Goal: Information Seeking & Learning: Learn about a topic

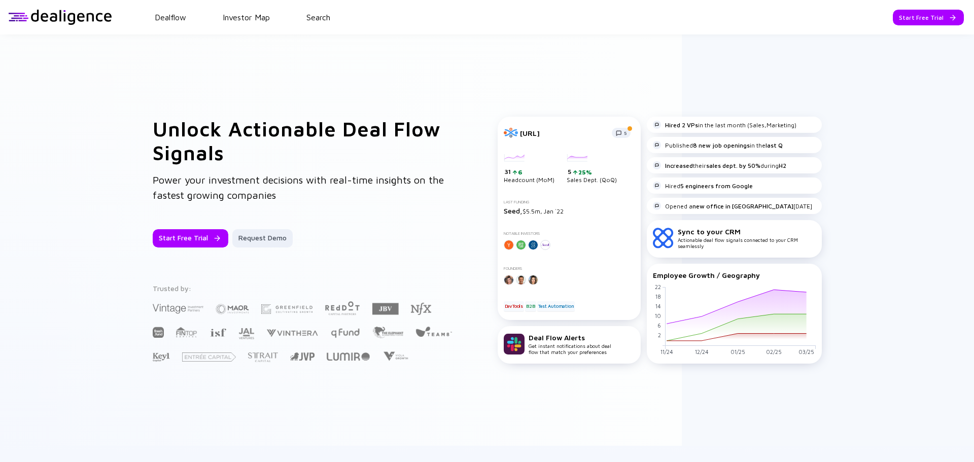
scroll to position [1591, 0]
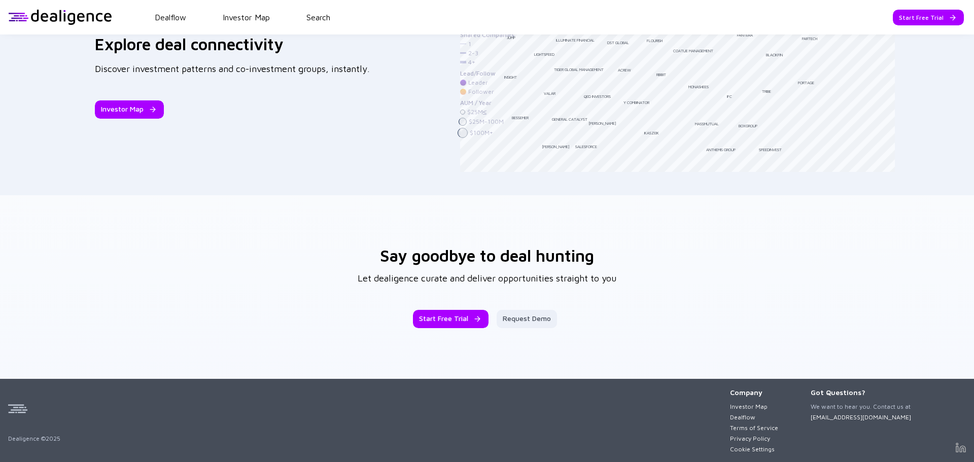
click at [742, 393] on div "Company" at bounding box center [754, 392] width 48 height 9
click at [741, 407] on link "Investor Map" at bounding box center [754, 407] width 48 height 8
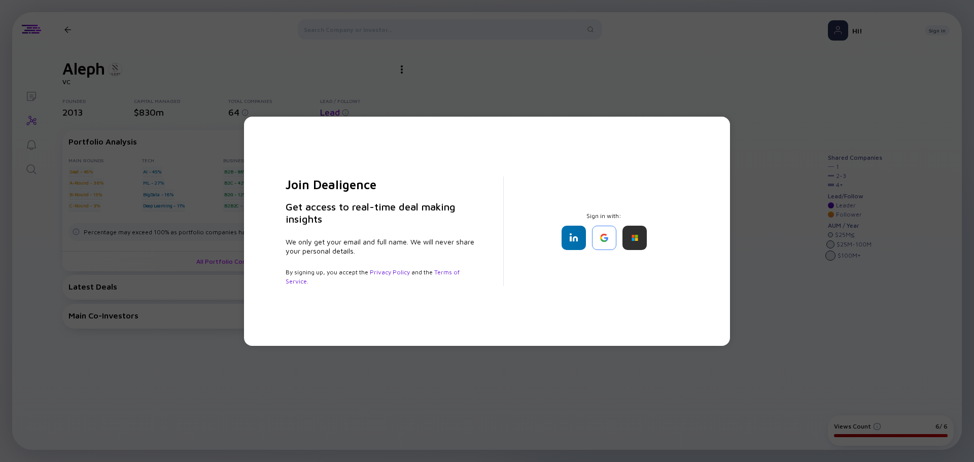
click at [561, 113] on div "Join Dealigence Get access to real-time deal making insights We only get your e…" at bounding box center [487, 231] width 974 height 462
click at [673, 192] on div "Join Dealigence Get access to real-time deal making insights We only get your e…" at bounding box center [486, 231] width 435 height 189
